Goal: Information Seeking & Learning: Understand process/instructions

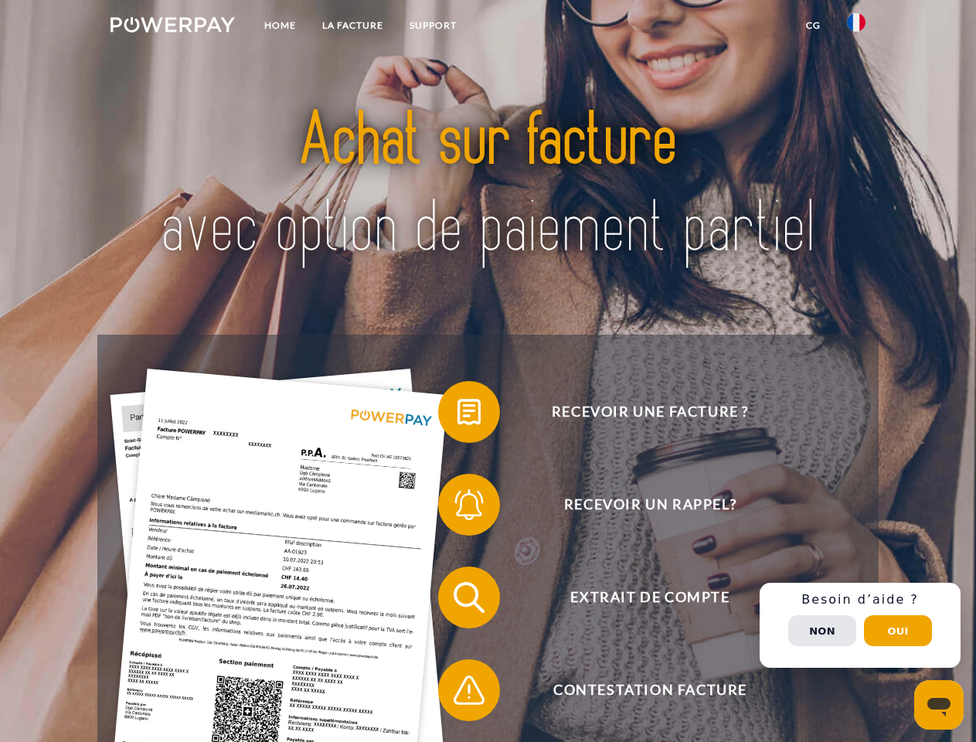
click at [172, 27] on img at bounding box center [173, 24] width 124 height 15
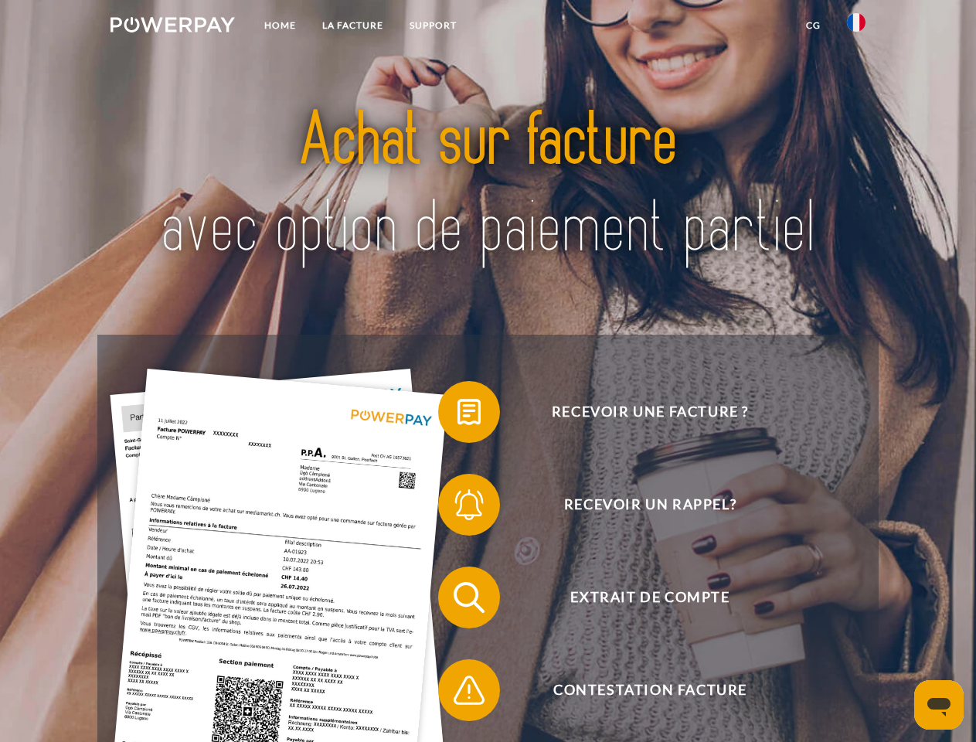
click at [856, 27] on img at bounding box center [856, 22] width 19 height 19
click at [813, 26] on link "CG" at bounding box center [813, 26] width 41 height 28
click at [457, 415] on span at bounding box center [445, 411] width 77 height 77
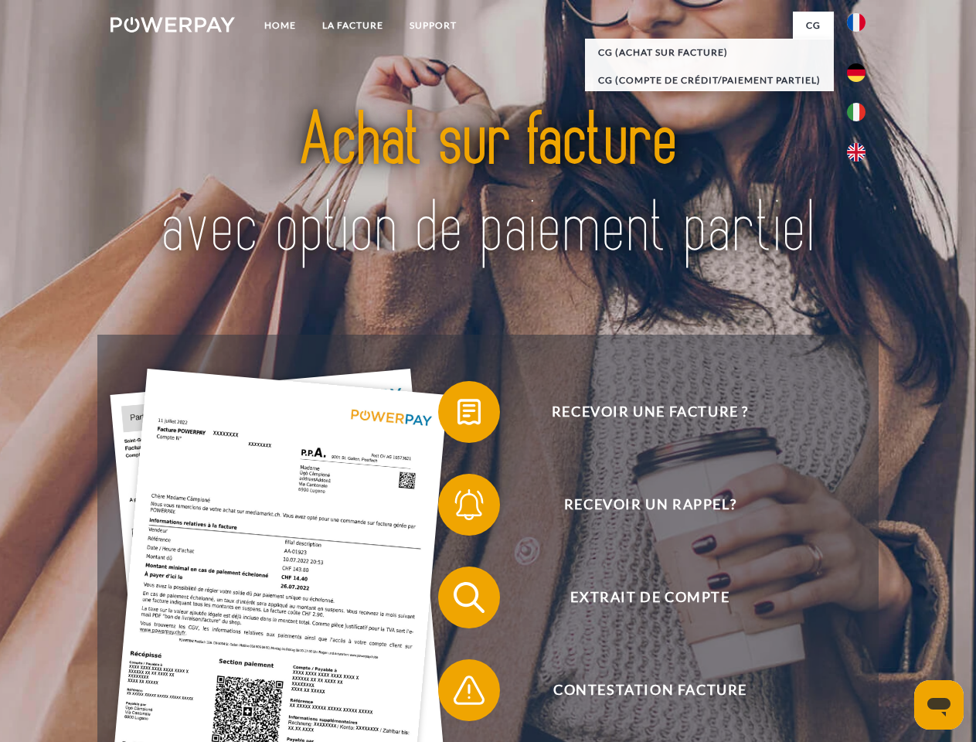
click at [457, 508] on div "Recevoir une facture ? Recevoir un rappel? Extrait de compte retour" at bounding box center [487, 644] width 780 height 618
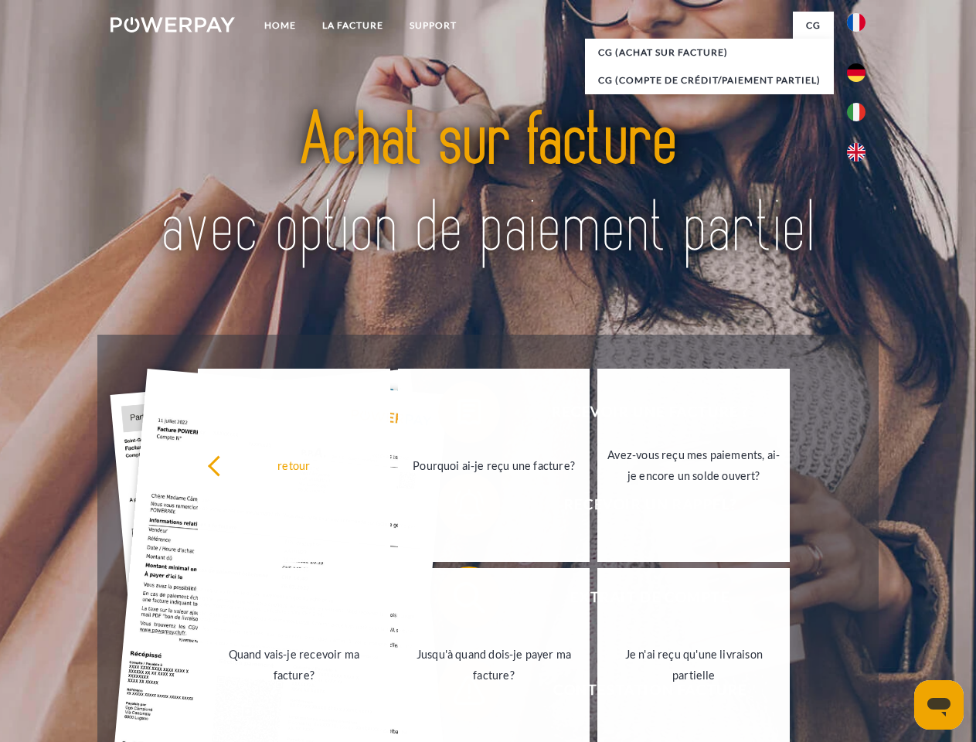
click at [457, 600] on link "Jusqu'à quand dois-je payer ma facture?" at bounding box center [494, 664] width 192 height 193
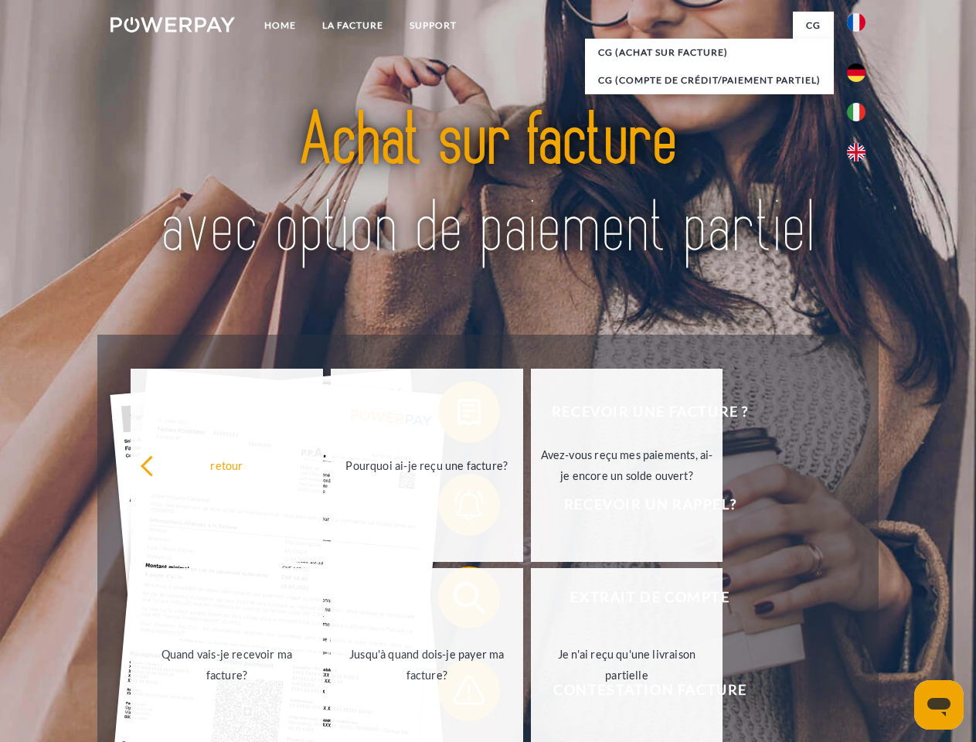
click at [457, 693] on span at bounding box center [445, 689] width 77 height 77
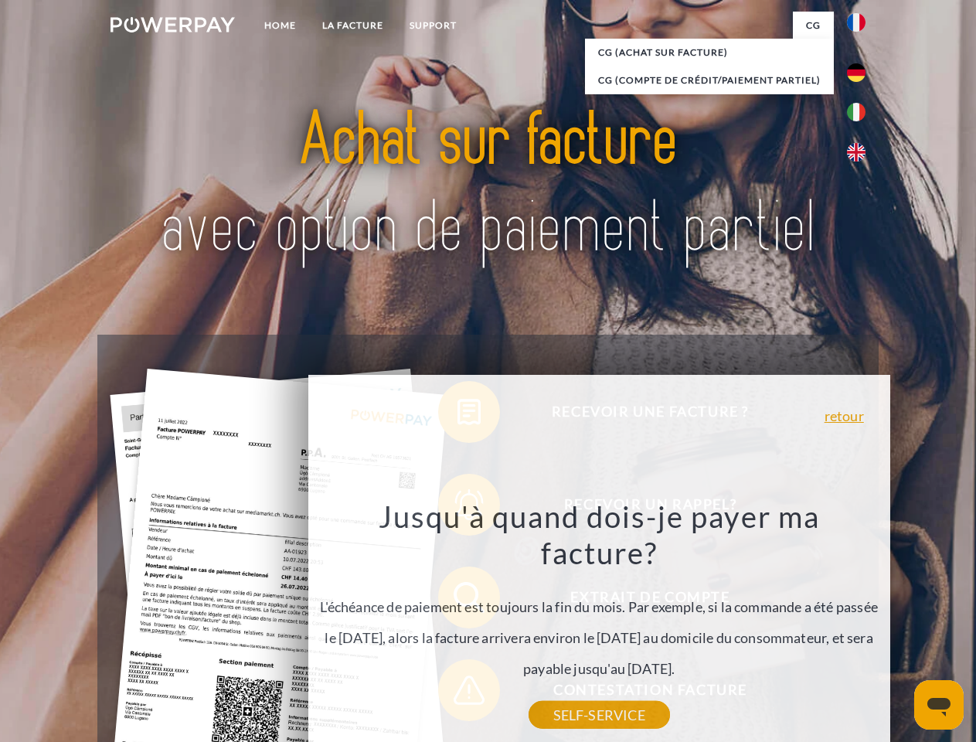
click at [860, 625] on div "Recevoir une facture ? Recevoir un rappel? Extrait de compte retour" at bounding box center [487, 644] width 780 height 618
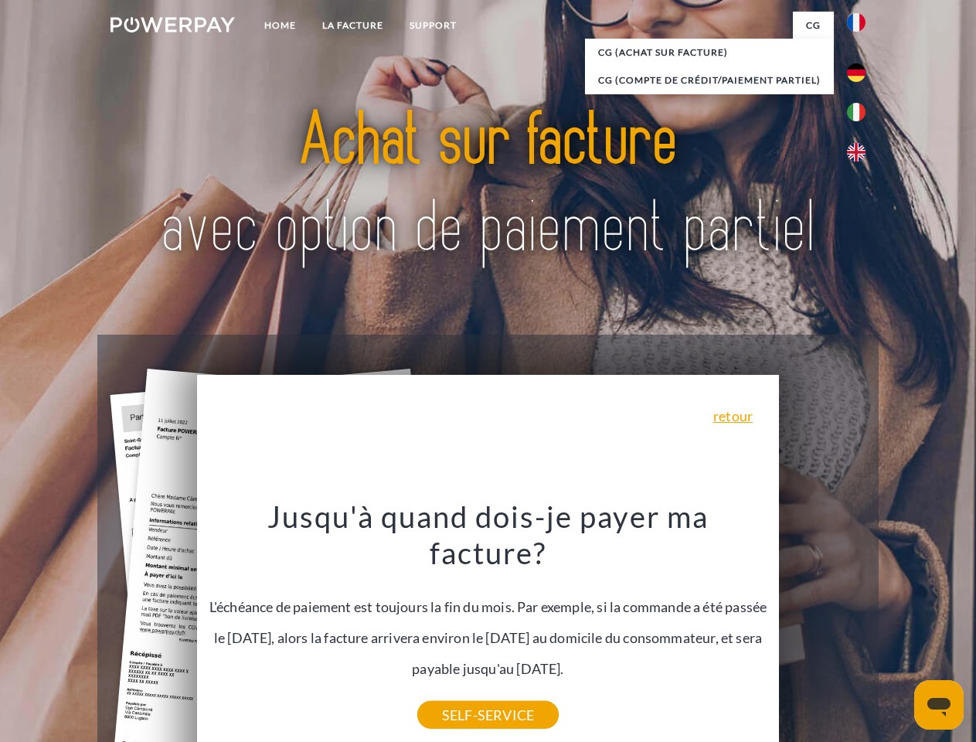
click at [822, 628] on span "Extrait de compte" at bounding box center [650, 597] width 379 height 62
click at [898, 631] on header "Home LA FACTURE Support" at bounding box center [488, 533] width 976 height 1067
